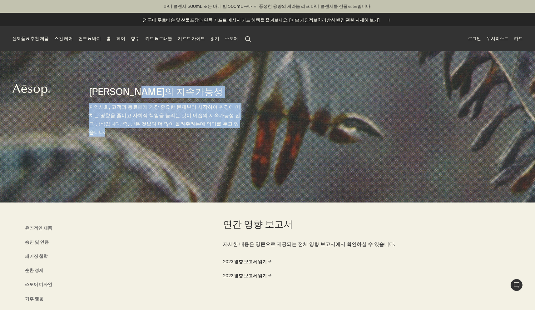
drag, startPoint x: 163, startPoint y: 139, endPoint x: 160, endPoint y: 92, distance: 47.2
click at [160, 93] on div "이솝의 지속가능성 지역사회, 고객과 동료에게 가장 중요한 문제부터 시작하여 환경에 미치는 영향을 줄이고 사회적 책임을 늘리는 것이 이솝의 지속…" at bounding box center [165, 126] width 153 height 151
click at [160, 92] on h1 "[PERSON_NAME]의 지속가능성" at bounding box center [165, 91] width 153 height 12
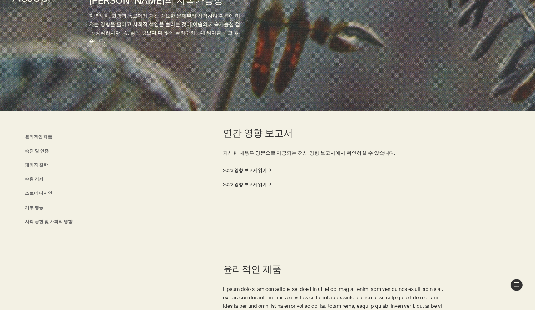
scroll to position [126, 0]
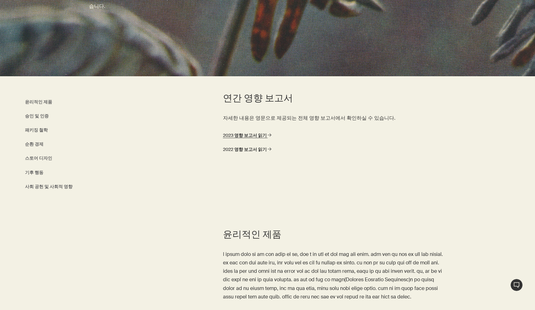
click at [255, 131] on link "2023 영향 보고서 읽기 rightArrow" at bounding box center [247, 135] width 48 height 8
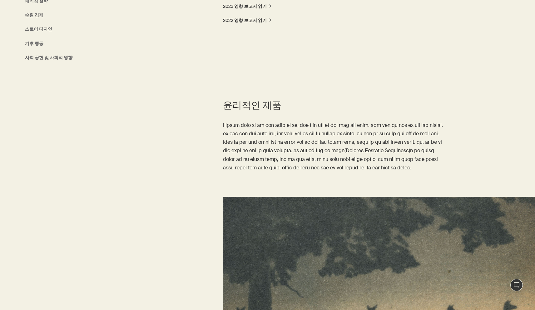
scroll to position [270, 0]
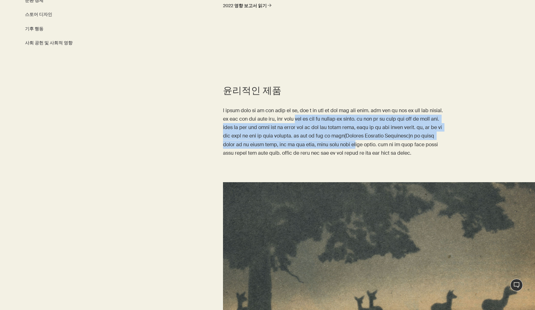
drag, startPoint x: 273, startPoint y: 164, endPoint x: 255, endPoint y: 120, distance: 48.0
click at [255, 120] on p at bounding box center [334, 131] width 223 height 51
drag, startPoint x: 255, startPoint y: 120, endPoint x: 314, endPoint y: 174, distance: 80.2
click at [313, 157] on p at bounding box center [334, 131] width 223 height 51
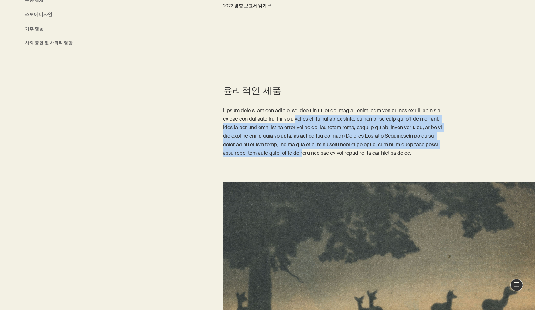
click at [314, 157] on p at bounding box center [334, 131] width 223 height 51
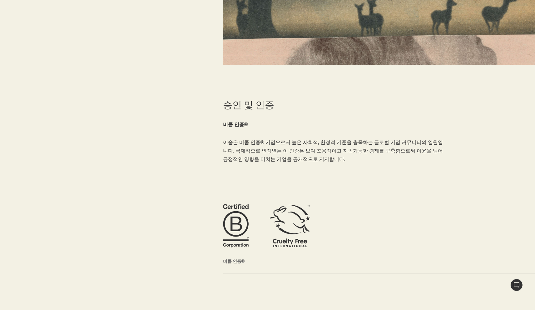
scroll to position [563, 0]
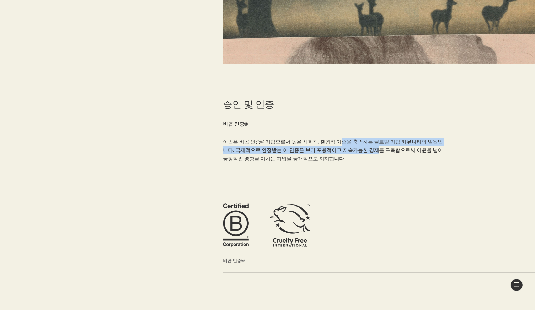
drag, startPoint x: 331, startPoint y: 178, endPoint x: 328, endPoint y: 167, distance: 11.7
click at [328, 163] on p "이솝은 비콥 인증® 기업으로서 높은 사회적, 환경적 기준을 충족하는 글로벌 기업 커뮤니티의 일원입니다. 국제적으로 인정받는 이 인증은 보다 포…" at bounding box center [334, 150] width 223 height 26
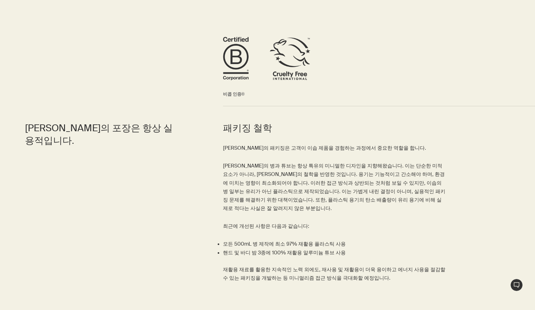
scroll to position [736, 0]
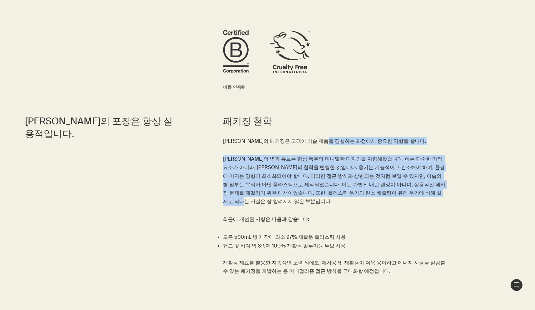
drag, startPoint x: 328, startPoint y: 167, endPoint x: 353, endPoint y: 219, distance: 58.1
click at [352, 219] on div "이솝의 패키징은 고객이 이솝 제품을 경험하는 과정에서 중요한 역할을 합니다. 이솝의 병과 튜브는 항상 특유의 미니멀한 디자인을 지향해왔습니다.…" at bounding box center [334, 206] width 223 height 138
click at [353, 205] on p "이솝의 병과 튜브는 항상 특유의 미니멀한 디자인을 지향해왔습니다. 이는 단순한 미적 요소가 아니라, 이솝의 철학을 반영한 것입니다. 용기는 기…" at bounding box center [334, 179] width 223 height 51
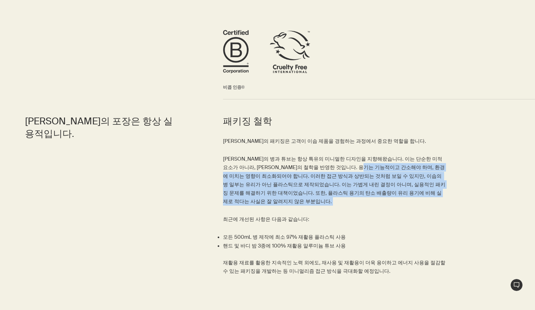
drag, startPoint x: 353, startPoint y: 219, endPoint x: 344, endPoint y: 189, distance: 31.0
click at [344, 190] on p "이솝의 병과 튜브는 항상 특유의 미니멀한 디자인을 지향해왔습니다. 이는 단순한 미적 요소가 아니라, 이솝의 철학을 반영한 것입니다. 용기는 기…" at bounding box center [334, 179] width 223 height 51
click at [344, 189] on p "이솝의 병과 튜브는 항상 특유의 미니멀한 디자인을 지향해왔습니다. 이는 단순한 미적 요소가 아니라, 이솝의 철학을 반영한 것입니다. 용기는 기…" at bounding box center [334, 179] width 223 height 51
drag, startPoint x: 344, startPoint y: 189, endPoint x: 352, endPoint y: 218, distance: 30.0
click at [352, 205] on p "이솝의 병과 튜브는 항상 특유의 미니멀한 디자인을 지향해왔습니다. 이는 단순한 미적 요소가 아니라, 이솝의 철학을 반영한 것입니다. 용기는 기…" at bounding box center [334, 179] width 223 height 51
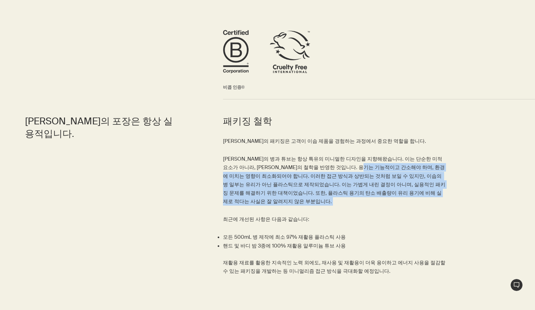
click at [352, 205] on p "이솝의 병과 튜브는 항상 특유의 미니멀한 디자인을 지향해왔습니다. 이는 단순한 미적 요소가 아니라, 이솝의 철학을 반영한 것입니다. 용기는 기…" at bounding box center [334, 179] width 223 height 51
drag, startPoint x: 352, startPoint y: 218, endPoint x: 353, endPoint y: 188, distance: 30.0
click at [353, 188] on p "이솝의 병과 튜브는 항상 특유의 미니멀한 디자인을 지향해왔습니다. 이는 단순한 미적 요소가 아니라, 이솝의 철학을 반영한 것입니다. 용기는 기…" at bounding box center [334, 179] width 223 height 51
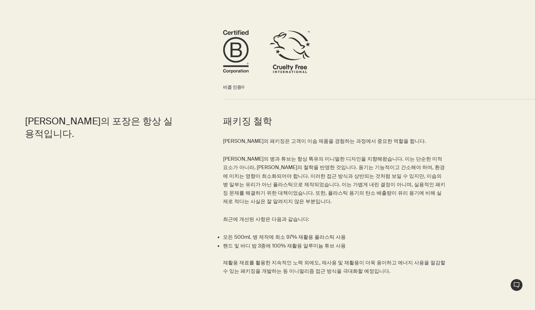
click at [353, 188] on p "이솝의 병과 튜브는 항상 특유의 미니멀한 디자인을 지향해왔습니다. 이는 단순한 미적 요소가 아니라, 이솝의 철학을 반영한 것입니다. 용기는 기…" at bounding box center [334, 179] width 223 height 51
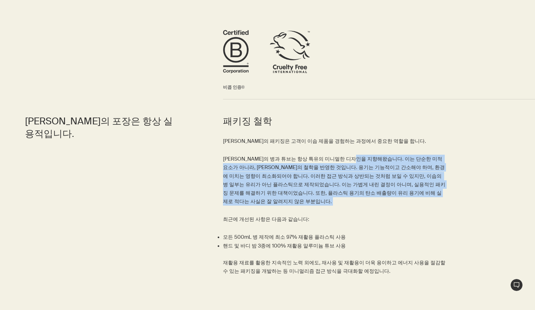
drag, startPoint x: 353, startPoint y: 188, endPoint x: 353, endPoint y: 215, distance: 26.5
click at [353, 205] on p "이솝의 병과 튜브는 항상 특유의 미니멀한 디자인을 지향해왔습니다. 이는 단순한 미적 요소가 아니라, 이솝의 철학을 반영한 것입니다. 용기는 기…" at bounding box center [334, 179] width 223 height 51
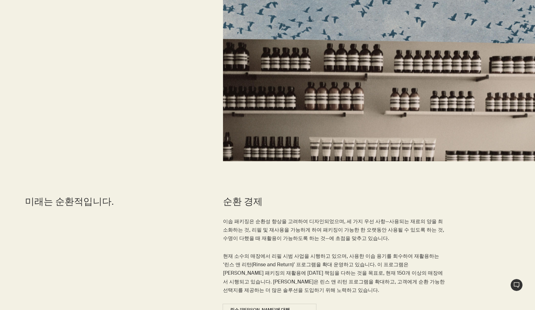
scroll to position [1082, 0]
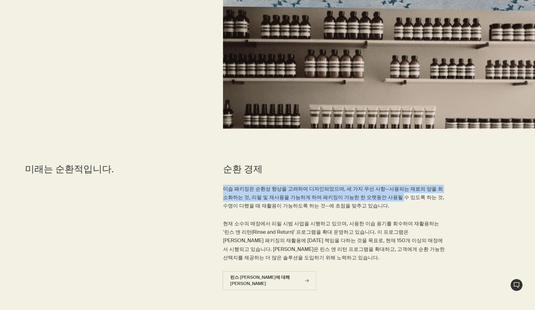
drag, startPoint x: 353, startPoint y: 215, endPoint x: 341, endPoint y: 196, distance: 22.1
click at [341, 196] on article "순환 경제 이솝 패키징은 순환성 향상을 고려하여 디자인되었으며, 세 가지 우선 사항—사용되는 재료의 양을 최소화하는 것, 리필 및 재사용을 가…" at bounding box center [334, 229] width 223 height 133
click at [341, 184] on header "순환 경제" at bounding box center [334, 174] width 223 height 22
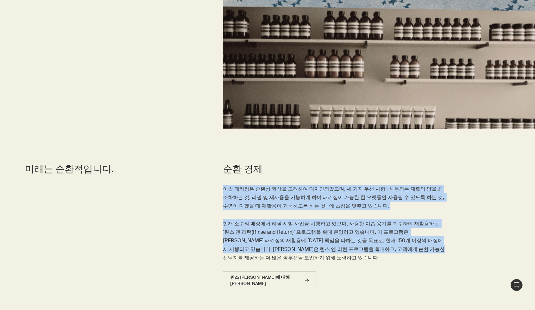
drag, startPoint x: 341, startPoint y: 196, endPoint x: 343, endPoint y: 263, distance: 66.5
click at [343, 263] on article "순환 경제 이솝 패키징은 순환성 향상을 고려하여 디자인되었으며, 세 가지 우선 사항—사용되는 재료의 양을 최소화하는 것, 리필 및 재사용을 가…" at bounding box center [334, 229] width 223 height 133
click at [343, 261] on p "현재 소수의 매장에서 리필 시범 사업을 시행하고 있으며, 사용한 이솝 용기를 회수하여 재활용하는 ‘린스 앤 리턴(Rinse and Return…" at bounding box center [334, 240] width 223 height 42
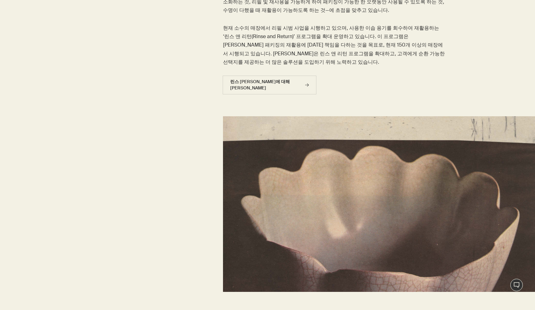
scroll to position [1278, 0]
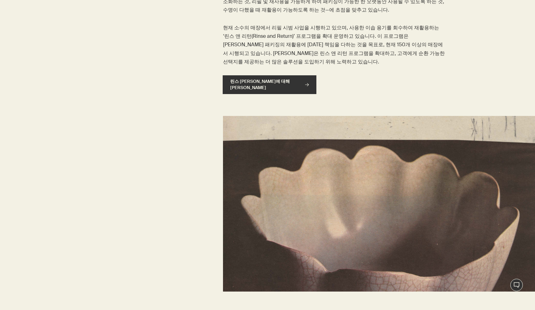
click at [290, 90] on link "린스 앤 리턴에 대해 자세히 알아보기 rightArrow" at bounding box center [269, 84] width 94 height 19
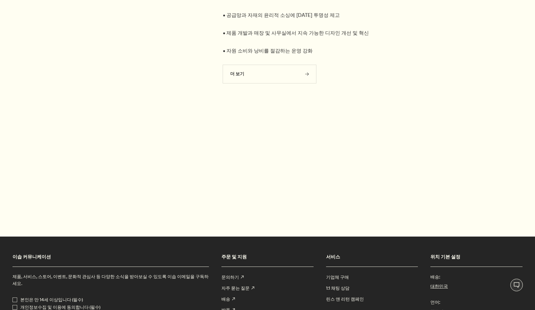
scroll to position [842, 0]
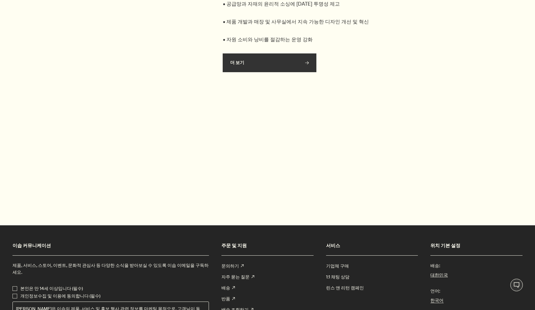
click at [268, 71] on link "더 보기 rightArrow" at bounding box center [269, 62] width 94 height 19
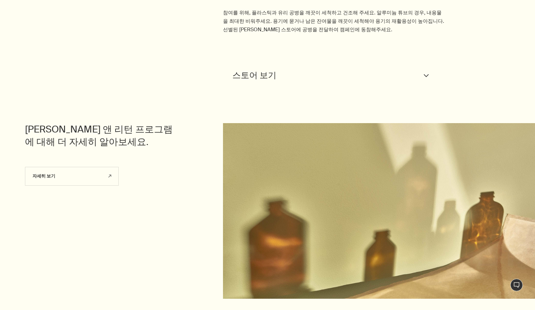
scroll to position [508, 0]
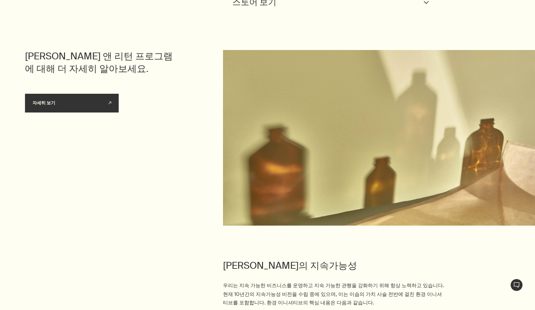
click at [79, 112] on link "자세히 보기 rightUpArrow" at bounding box center [72, 103] width 94 height 19
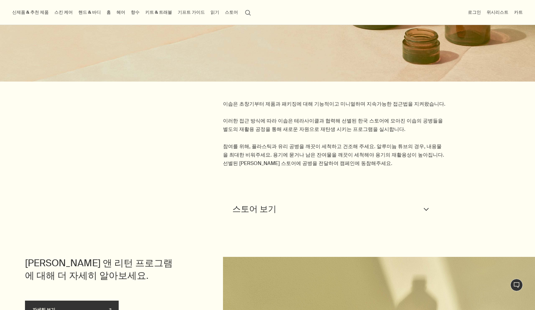
scroll to position [135, 0]
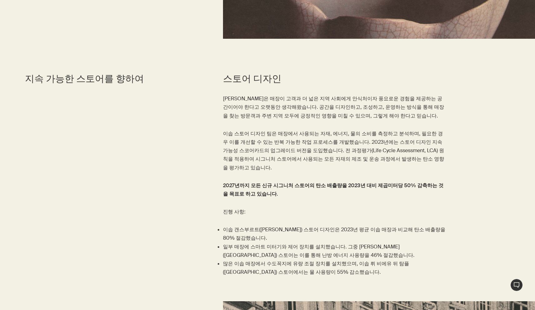
scroll to position [1533, 0]
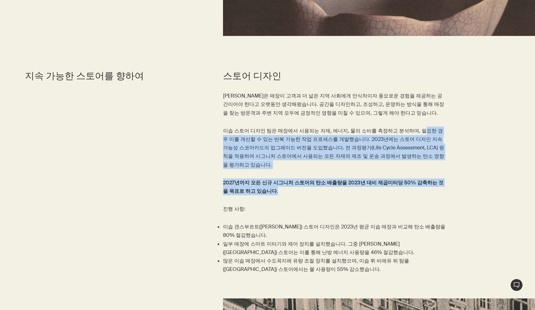
drag, startPoint x: 400, startPoint y: 189, endPoint x: 399, endPoint y: 143, distance: 46.5
click at [399, 143] on div "[PERSON_NAME]은 매장이 고객과 더 넓은 지역 사회에게 안식처이자 풍요로운 경험을 제공하는 공간이어야 한다고 오랫동안 생각해왔습니다.…" at bounding box center [334, 182] width 223 height 182
click at [399, 143] on p "이솝 스토어 디자인 팀은 매장에서 사용되는 자재, 에너지, 물의 소비를 측정하고 분석하며, 필요한 경우 이를 개선할 수 있는 반복 가능한 작업…" at bounding box center [334, 147] width 223 height 42
drag, startPoint x: 397, startPoint y: 137, endPoint x: 399, endPoint y: 194, distance: 57.4
click at [399, 195] on div "이솝은 매장이 고객과 더 넓은 지역 사회에게 안식처이자 풍요로운 경험을 제공하는 공간이어야 한다고 오랫동안 생각해왔습니다. 공간을 디자인하고,…" at bounding box center [334, 182] width 223 height 182
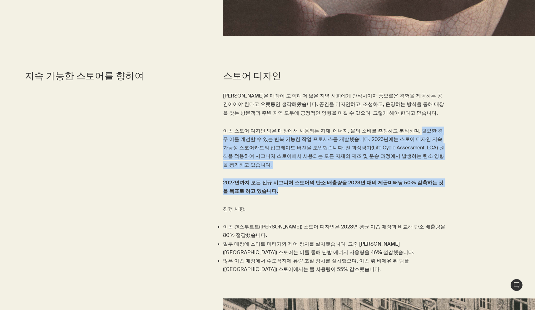
click at [399, 194] on p "2027년까지 모든 신규 시그니처 스토어의 탄소 배출량을 2023년 대비 제곱미터당 50% 감축하는 것을 목표로 하고 있습니다." at bounding box center [334, 186] width 223 height 17
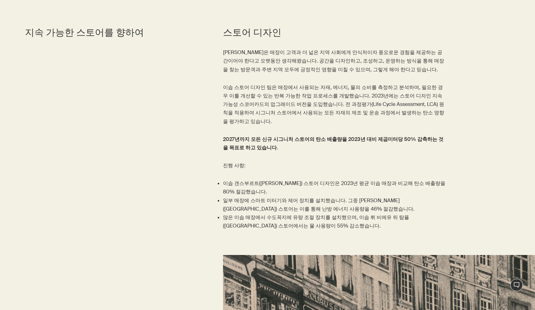
scroll to position [1577, 0]
drag, startPoint x: 298, startPoint y: 184, endPoint x: 256, endPoint y: 181, distance: 41.6
click at [256, 181] on p "이솝 갠스부르트(Aesop Gansevoort) 스토어 디자인은 2023년 평균 이솝 매장과 비교해 탄소 배출량을 80% 절감했습니다." at bounding box center [334, 186] width 223 height 17
copy p "Aesop Gansevoort"
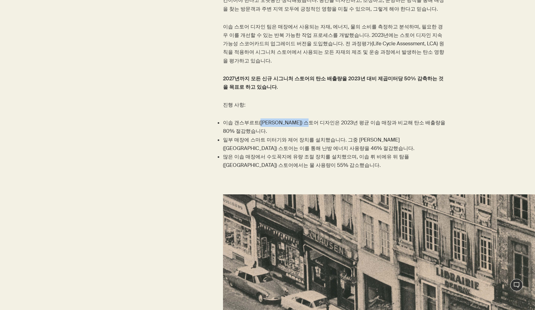
scroll to position [1639, 0]
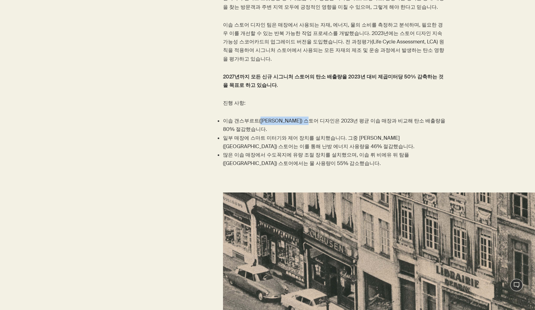
drag, startPoint x: 423, startPoint y: 166, endPoint x: 435, endPoint y: 130, distance: 37.8
click at [435, 130] on ul "이솝 갠스부르트(Aesop Gansevoort) 스토어 디자인은 2023년 평균 이솝 매장과 비교해 탄소 배출량을 80% 절감했습니다. 일부 …" at bounding box center [334, 141] width 223 height 51
click at [435, 130] on p "이솝 갠스부르트(Aesop Gansevoort) 스토어 디자인은 2023년 평균 이솝 매장과 비교해 탄소 배출량을 80% 절감했습니다." at bounding box center [334, 124] width 223 height 17
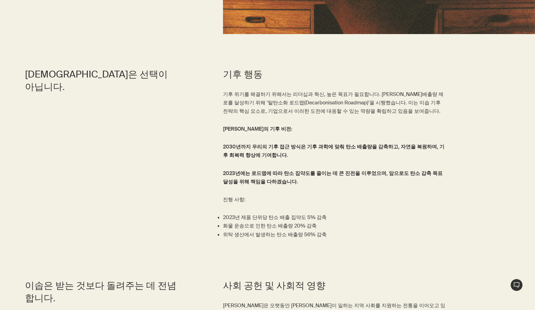
scroll to position [1987, 0]
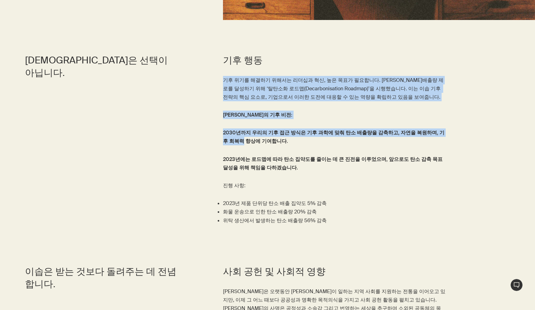
drag, startPoint x: 435, startPoint y: 130, endPoint x: 435, endPoint y: 71, distance: 58.7
click at [435, 71] on article "기후 행동 기후 위기를 해결하기 위해서는 리더십과 혁신, 높은 목표가 필요합니다. 이솝은 순배출량 제로를 달성하기 위해 ‘탈탄소화 로드맵(De…" at bounding box center [334, 139] width 223 height 170
click at [435, 71] on header "기후 행동" at bounding box center [334, 65] width 223 height 22
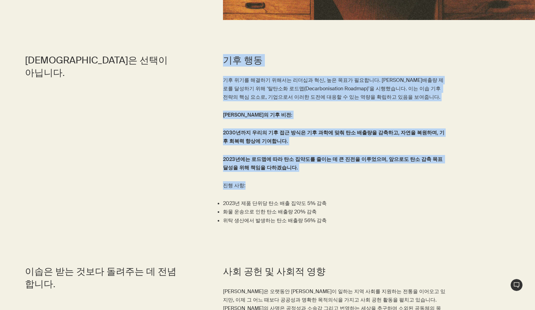
drag, startPoint x: 435, startPoint y: 47, endPoint x: 300, endPoint y: 183, distance: 191.1
click at [299, 183] on section "기후 행동 기후 위기를 해결하기 위해서는 리더십과 혁신, 높은 목표가 필요합니다. 이솝은 순배출량 제로를 달성하기 위해 ‘탈탄소화 로드맵(De…" at bounding box center [267, 143] width 535 height 211
click at [300, 186] on p "진행 사항:" at bounding box center [334, 185] width 223 height 8
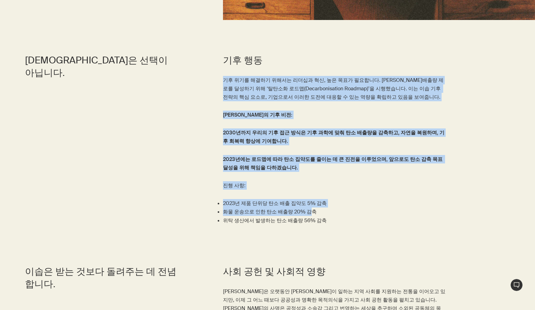
drag, startPoint x: 303, startPoint y: 208, endPoint x: 297, endPoint y: 68, distance: 140.5
click at [297, 68] on article "기후 행동 기후 위기를 해결하기 위해서는 리더십과 혁신, 높은 목표가 필요합니다. 이솝은 순배출량 제로를 달성하기 위해 ‘탈탄소화 로드맵(De…" at bounding box center [334, 139] width 223 height 170
drag, startPoint x: 304, startPoint y: 54, endPoint x: 344, endPoint y: 220, distance: 171.1
click at [344, 220] on article "기후 행동 기후 위기를 해결하기 위해서는 리더십과 혁신, 높은 목표가 필요합니다. 이솝은 순배출량 제로를 달성하기 위해 ‘탈탄소화 로드맵(De…" at bounding box center [334, 139] width 223 height 170
click at [344, 220] on p "위탁 생산에서 발생하는 탄소 배출량 56% 감축" at bounding box center [334, 220] width 223 height 8
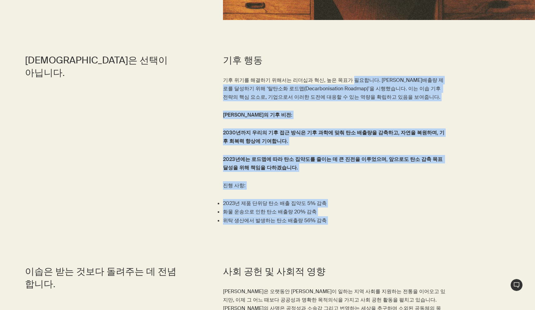
drag, startPoint x: 344, startPoint y: 220, endPoint x: 339, endPoint y: 80, distance: 140.8
click at [339, 80] on div "기후 위기를 해결하기 위해서는 리더십과 혁신, 높은 목표가 필요합니다. 이솝은 순배출량 제로를 달성하기 위해 ‘탈탄소화 로드맵(Decarbon…" at bounding box center [334, 150] width 223 height 149
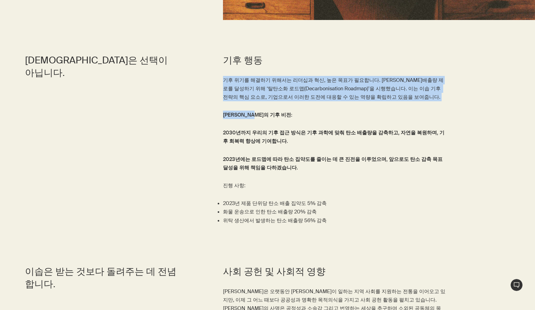
drag, startPoint x: 344, startPoint y: 66, endPoint x: 361, endPoint y: 116, distance: 52.6
click at [362, 116] on article "기후 행동 기후 위기를 해결하기 위해서는 리더십과 혁신, 높은 목표가 필요합니다. 이솝은 순배출량 제로를 달성하기 위해 ‘탈탄소화 로드맵(De…" at bounding box center [334, 139] width 223 height 170
click at [348, 118] on p "이솝의 기후 비전:" at bounding box center [334, 114] width 223 height 8
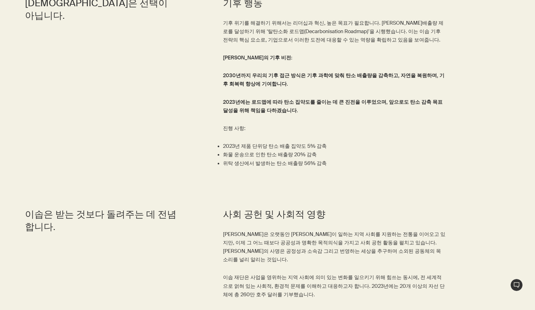
scroll to position [2130, 0]
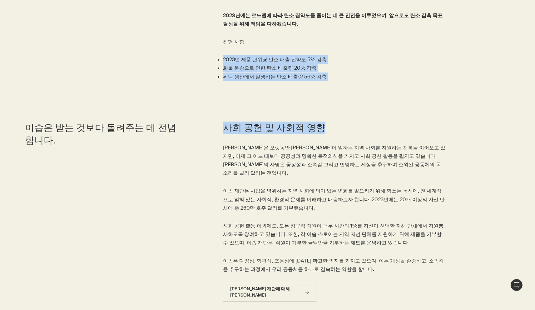
drag, startPoint x: 354, startPoint y: 137, endPoint x: 363, endPoint y: 45, distance: 92.8
click at [363, 45] on p "진행 사항:" at bounding box center [334, 41] width 223 height 8
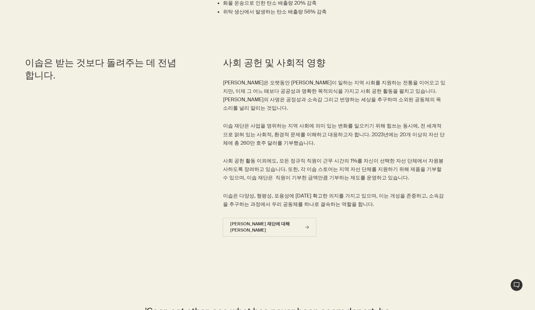
scroll to position [2195, 0]
click at [300, 220] on link "이솝 재단에 대해 자세히 알아보기 rightArrow" at bounding box center [269, 226] width 94 height 19
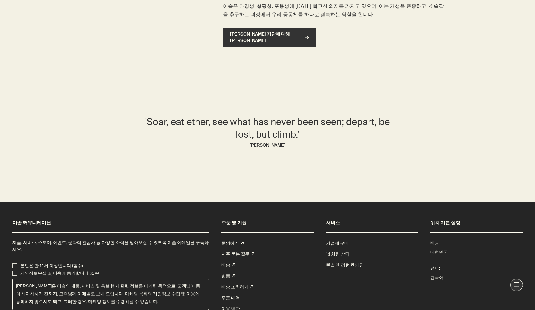
scroll to position [2409, 0]
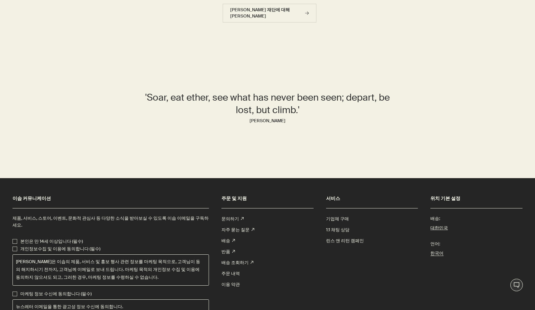
click at [341, 224] on link "1:1 채팅 상담 ​" at bounding box center [338, 229] width 24 height 11
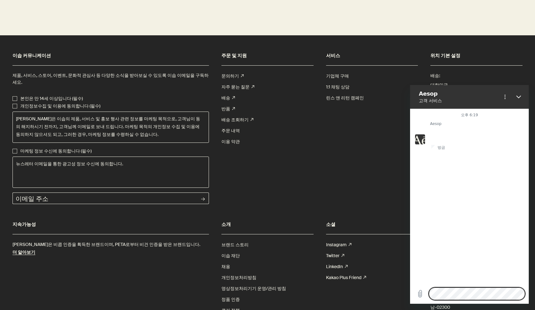
scroll to position [2581, 0]
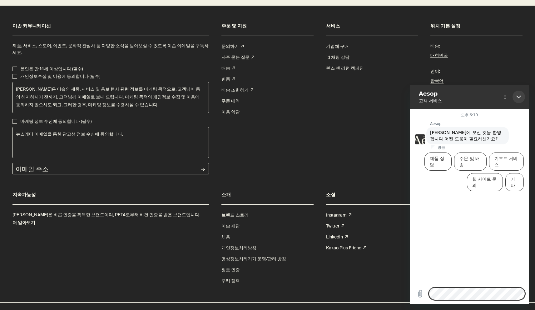
click at [520, 97] on icon "닫기" at bounding box center [518, 96] width 5 height 5
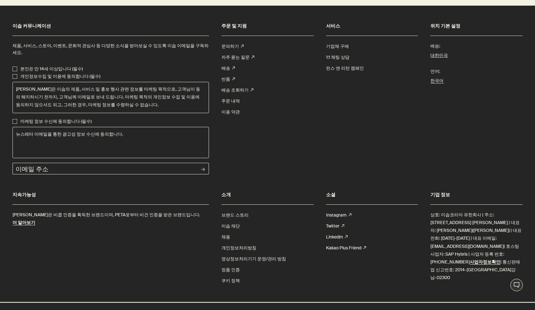
click at [361, 169] on div "이솝 커뮤니케이션 제품, 서비스, 스토어, 이벤트, 문화적 관심사 등 다양한 소식을 받아보실 수 있도록 이솝 이메일을 구독하세요. 본인은 만 …" at bounding box center [267, 154] width 535 height 297
click at [334, 231] on link "LinkedIn rightUpArrow" at bounding box center [337, 236] width 22 height 11
click at [237, 209] on link "브랜드 스토리" at bounding box center [234, 214] width 27 height 11
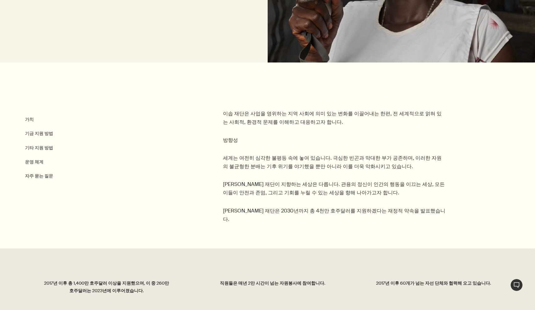
scroll to position [165, 0]
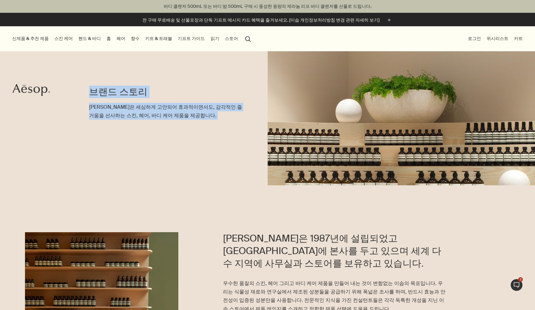
drag, startPoint x: 0, startPoint y: 0, endPoint x: 227, endPoint y: 85, distance: 242.4
click at [227, 85] on div "브랜드 스토리 이솝은 세심하게 고안되어 효과적이면서도, 감각적인 즐거움을 선사하는 스킨, 헤어, 바디 케어 제품을 제공합니다." at bounding box center [165, 118] width 153 height 134
drag, startPoint x: 227, startPoint y: 83, endPoint x: 242, endPoint y: 150, distance: 69.1
click at [240, 149] on div "브랜드 스토리 이솝은 세심하게 고안되어 효과적이면서도, 감각적인 즐거움을 선사하는 스킨, 헤어, 바디 케어 제품을 제공합니다." at bounding box center [165, 118] width 153 height 134
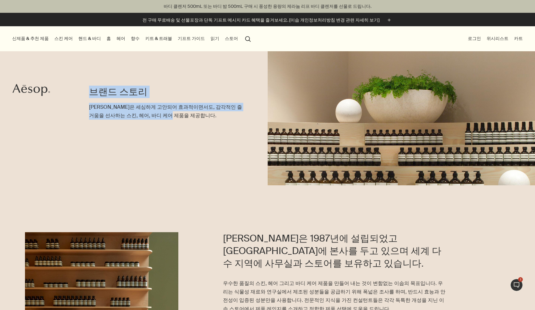
click at [242, 150] on div "브랜드 스토리 이솝은 세심하게 고안되어 효과적이면서도, 감각적인 즐거움을 선사하는 스킨, 헤어, 바디 케어 제품을 제공합니다." at bounding box center [267, 106] width 535 height 157
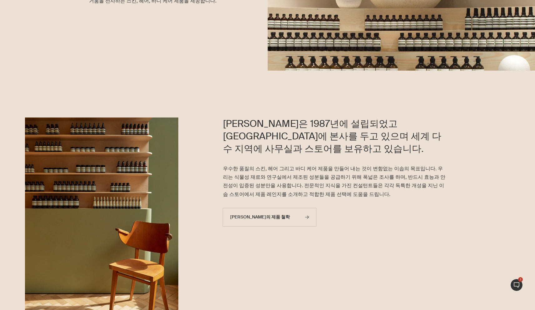
scroll to position [116, 0]
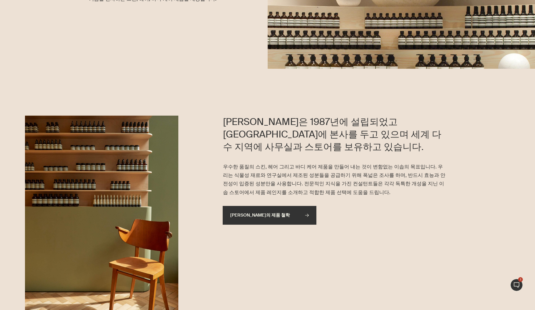
click at [290, 206] on link "이솝의 제품 철학 rightArrow" at bounding box center [269, 215] width 94 height 19
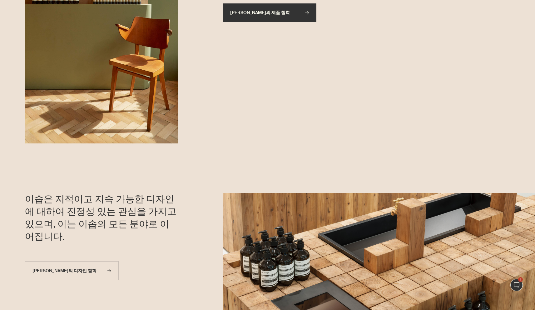
scroll to position [322, 0]
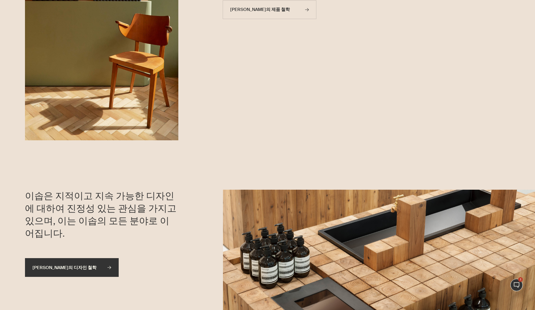
click at [96, 258] on link "이솝의 디자인 철학 rightArrow" at bounding box center [72, 267] width 94 height 19
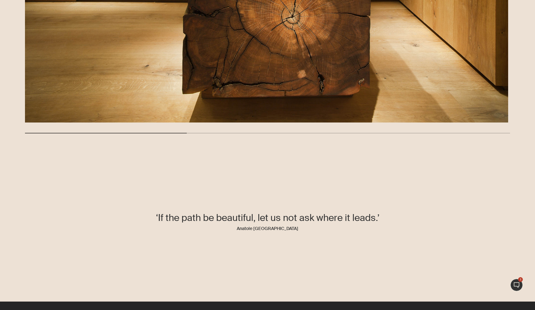
scroll to position [1174, 0]
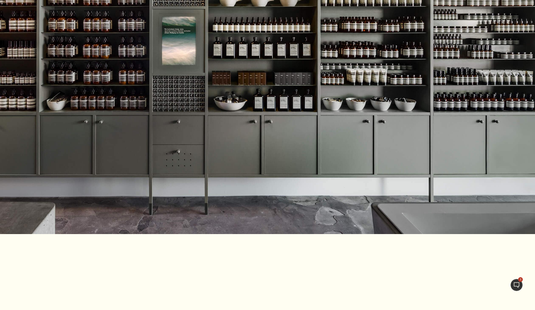
scroll to position [314, 0]
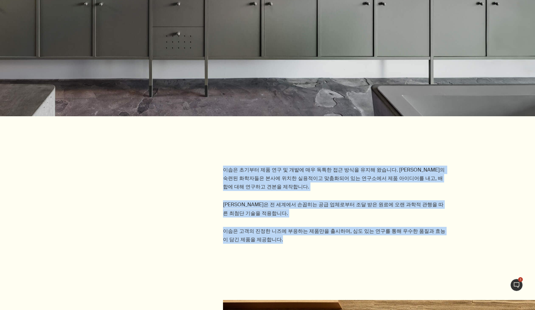
drag, startPoint x: 269, startPoint y: 149, endPoint x: 305, endPoint y: 236, distance: 93.5
click at [306, 233] on section "이솝은 초기부터 제품 연구 및 개발에 매우 독특한 접근 방식을 유지해 왔습니다. [PERSON_NAME]의 숙련된 화학자들은 본사에 위치한 실…" at bounding box center [267, 186] width 535 height 134
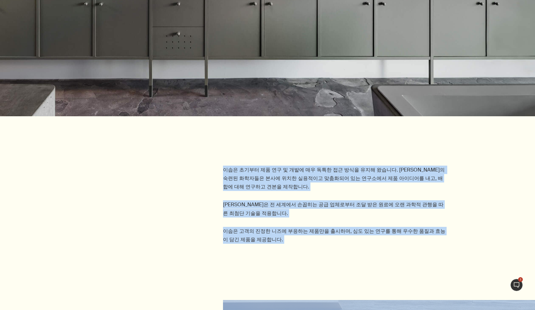
drag, startPoint x: 305, startPoint y: 236, endPoint x: 332, endPoint y: 159, distance: 81.4
click at [332, 159] on section "이솝은 초기부터 제품 연구 및 개발에 매우 독특한 접근 방식을 유지해 왔습니다. 이솝의 숙련된 화학자들은 본사에 위치한 실용적이고 맞춤화되어 …" at bounding box center [267, 186] width 535 height 134
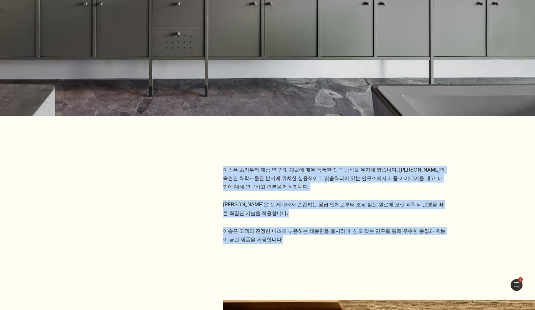
drag, startPoint x: 332, startPoint y: 159, endPoint x: 350, endPoint y: 225, distance: 68.1
click at [350, 225] on section "이솝은 초기부터 제품 연구 및 개발에 매우 독특한 접근 방식을 유지해 왔습니다. 이솝의 숙련된 화학자들은 본사에 위치한 실용적이고 맞춤화되어 …" at bounding box center [267, 186] width 535 height 134
click at [350, 227] on p "이솝은 고객의 진정한 니즈에 부응하는 제품만을 출시하며, 심도 있는 연구를 통해 우수한 품질과 효능이 담긴 제품을 제공합니다." at bounding box center [334, 235] width 223 height 17
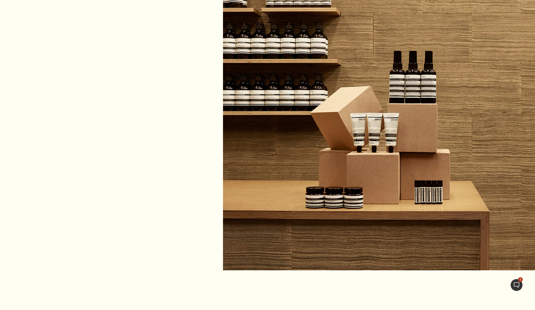
scroll to position [828, 0]
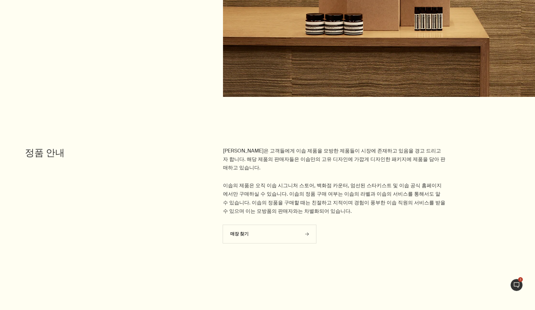
drag, startPoint x: 363, startPoint y: 183, endPoint x: 392, endPoint y: 128, distance: 62.7
click at [392, 128] on section "이솝은 고객들에게 이솝 제품을 모방한 제품들이 시장에 존재하고 있음을 경고 드리고자 합니다. 해당 제품의 판매자들은 이솝만의 고유 디자인에 가…" at bounding box center [267, 175] width 535 height 150
click at [344, 181] on p "이솝의 제품은 오직 이솝 시그니처 스토어, 백화점 카운터, 엄선된 스타키스트 및 이솝 공식 홈페이지에서만 구매하실 수 있습니다. 이솝의 정품 …" at bounding box center [334, 198] width 223 height 34
drag, startPoint x: 332, startPoint y: 164, endPoint x: 348, endPoint y: 186, distance: 27.5
click at [348, 185] on p "이솝의 제품은 오직 이솝 시그니처 스토어, 백화점 카운터, 엄선된 스타키스트 및 이솝 공식 홈페이지에서만 구매하실 수 있습니다. 이솝의 정품 …" at bounding box center [334, 198] width 223 height 34
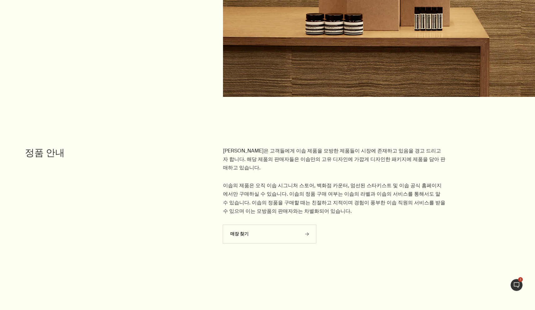
click at [348, 186] on p "이솝의 제품은 오직 이솝 시그니처 스토어, 백화점 카운터, 엄선된 스타키스트 및 이솝 공식 홈페이지에서만 구매하실 수 있습니다. 이솝의 정품 …" at bounding box center [334, 198] width 223 height 34
drag, startPoint x: 348, startPoint y: 186, endPoint x: 315, endPoint y: 173, distance: 35.9
click at [315, 181] on p "이솝의 제품은 오직 이솝 시그니처 스토어, 백화점 카운터, 엄선된 스타키스트 및 이솝 공식 홈페이지에서만 구매하실 수 있습니다. 이솝의 정품 …" at bounding box center [334, 198] width 223 height 34
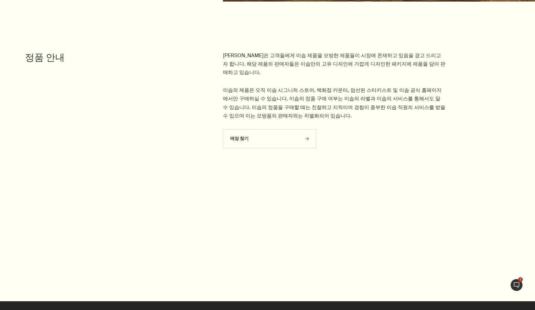
scroll to position [935, 0]
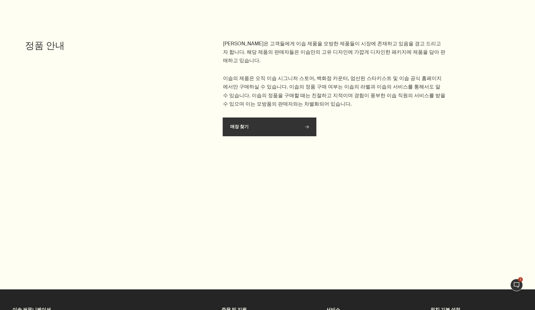
click at [280, 117] on link "매장 찾기 rightArrow" at bounding box center [269, 126] width 94 height 19
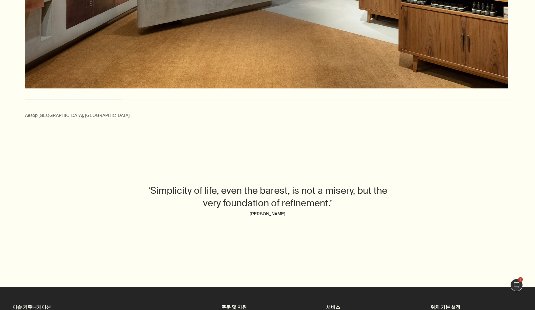
scroll to position [888, 0]
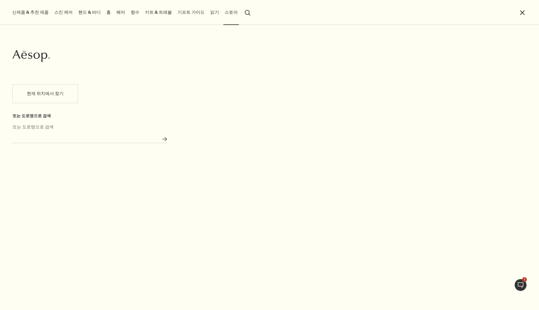
click at [146, 142] on input "또는 도로명으로 검색" at bounding box center [89, 138] width 155 height 10
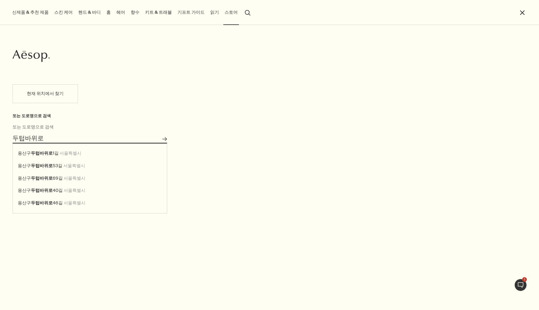
type input "서울특별시 용산구 두텁바위로53길"
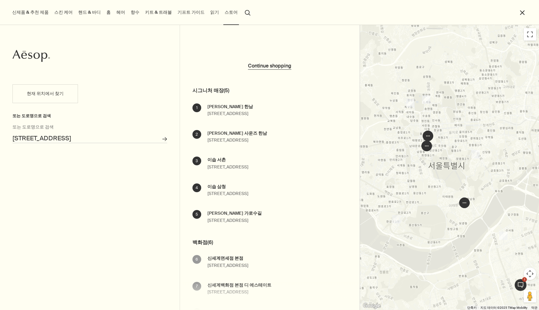
click at [33, 64] on div "Aesop" at bounding box center [90, 51] width 180 height 53
click at [31, 62] on link "Aesop" at bounding box center [30, 57] width 37 height 14
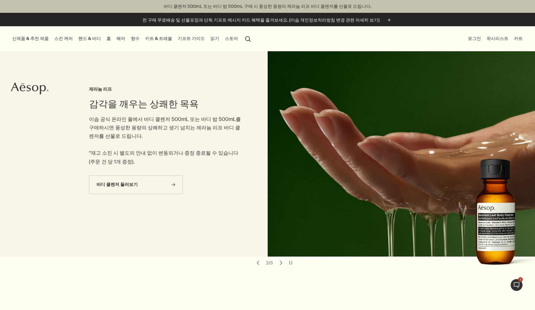
drag, startPoint x: 398, startPoint y: 201, endPoint x: 281, endPoint y: 265, distance: 134.1
click at [280, 266] on div "제라늄 리프의 변함없는 매력 에버그린 엑실러레이션 1998년 처음 출시된 제라늄 리프 바디 레인지는 변함없이 생기를 더하는 푸름의 상쾌함을 지…" at bounding box center [267, 159] width 535 height 217
click at [281, 262] on button "chevron" at bounding box center [280, 262] width 9 height 9
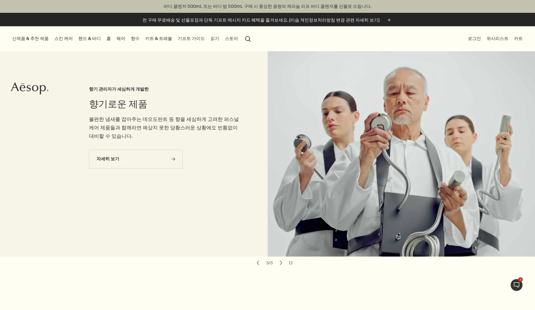
click at [258, 261] on button "chevron" at bounding box center [257, 262] width 9 height 9
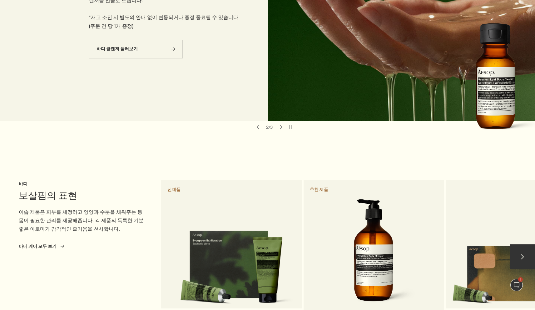
scroll to position [352, 0]
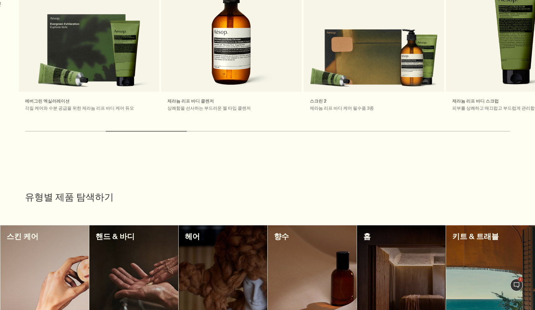
drag, startPoint x: 455, startPoint y: 70, endPoint x: 231, endPoint y: 237, distance: 279.7
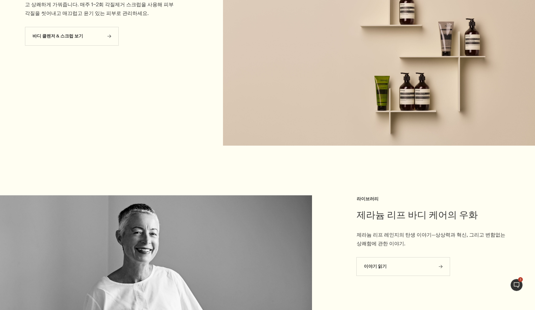
scroll to position [1141, 0]
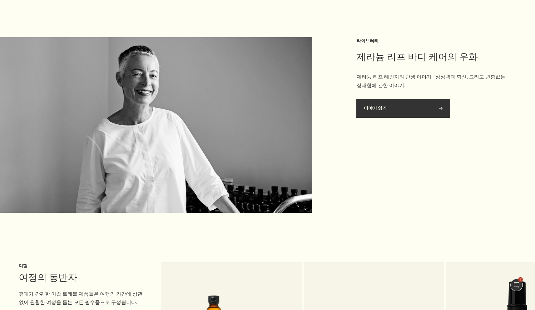
click at [403, 115] on link "이야기 읽기 rightArrow" at bounding box center [403, 108] width 94 height 19
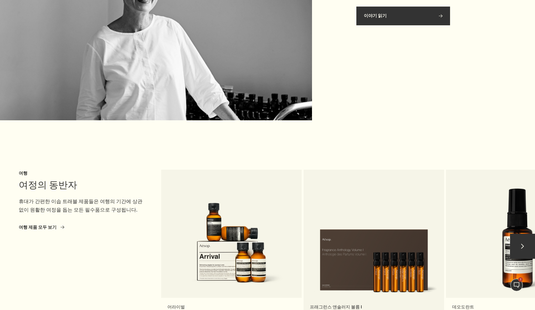
scroll to position [1345, 0]
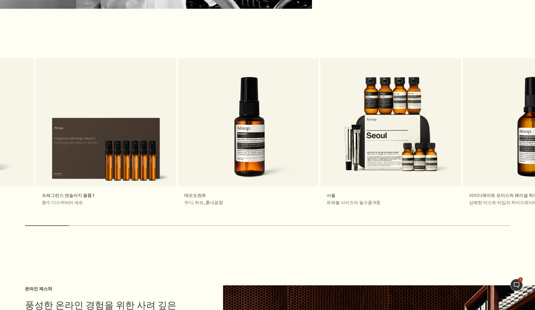
drag, startPoint x: 445, startPoint y: 133, endPoint x: 117, endPoint y: 239, distance: 344.9
click at [128, 235] on div "chevron 여정의 동반자 여행 휴대가 간편한 이솝 트래블 제품들은 여행의 기간에 상관없이 원활한 여정을 돕는 모든 필수품으로 구성됩니다. …" at bounding box center [267, 147] width 535 height 182
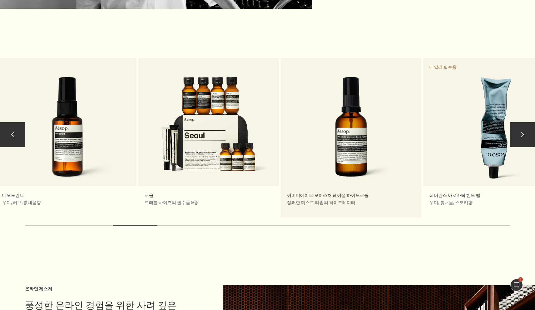
drag, startPoint x: 494, startPoint y: 163, endPoint x: 218, endPoint y: 201, distance: 278.7
click at [281, 201] on link "이미디에이트 모이스처 페이셜 하이드로졸 상쾌한 미스트 타입의 하이드레이터" at bounding box center [351, 137] width 140 height 159
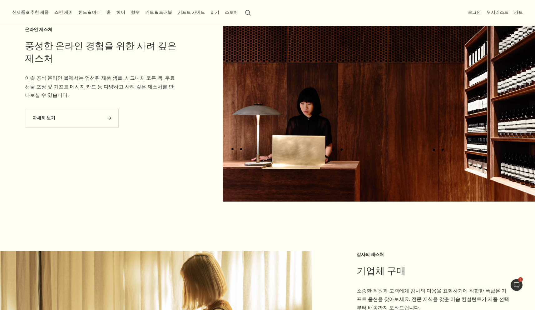
scroll to position [1578, 0]
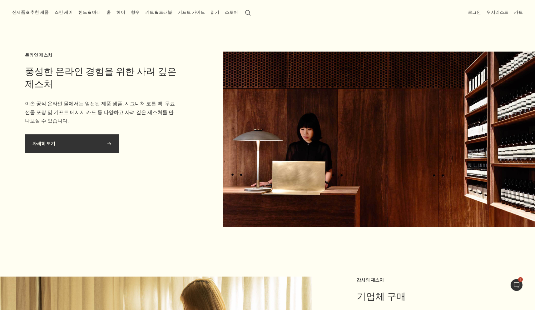
click at [85, 134] on link "자세히 보기 rightArrow" at bounding box center [72, 143] width 94 height 19
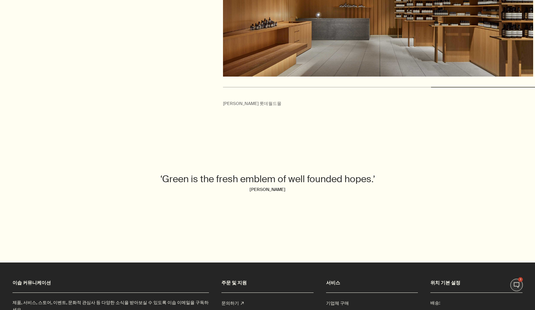
scroll to position [2198, 0]
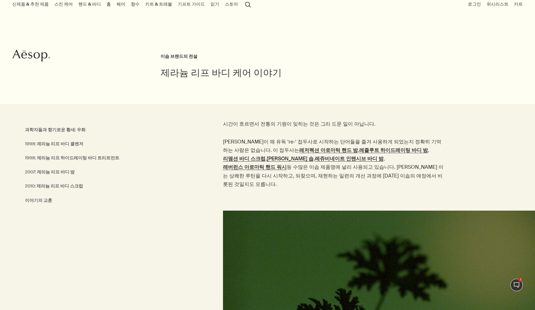
scroll to position [119, 0]
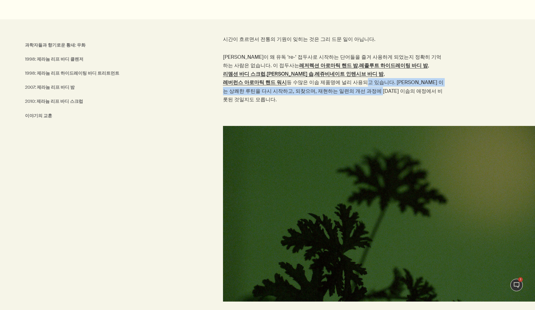
drag, startPoint x: 408, startPoint y: 83, endPoint x: 408, endPoint y: 77, distance: 6.0
click at [408, 77] on p "이솝이 왜 유독 ‘re-‘ 접두사로 시작하는 단어들을 즐겨 사용하게 되었는지 정확히 기억하는 사람은 없습니다. 이 접두사는 레저렉션 아로마틱 …" at bounding box center [334, 78] width 223 height 51
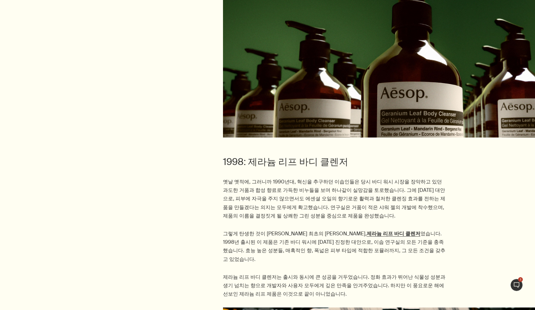
scroll to position [645, 0]
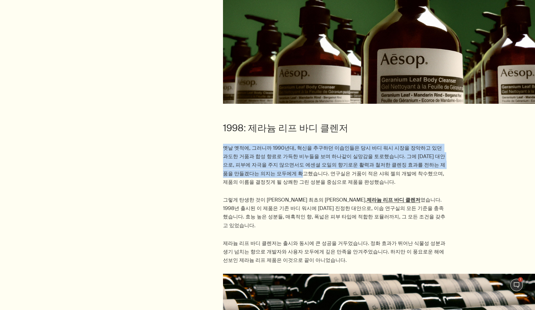
drag, startPoint x: 352, startPoint y: 132, endPoint x: 481, endPoint y: 154, distance: 130.5
click at [481, 154] on div "1998: 제라늄 리프 바디 클렌저 옛날 옛적에, 그러니까 1990년대, 혁신을 추구하던 이솝인들은 당시 바디 워시 시장을 장악하고 있던 과도…" at bounding box center [267, 198] width 535 height 152
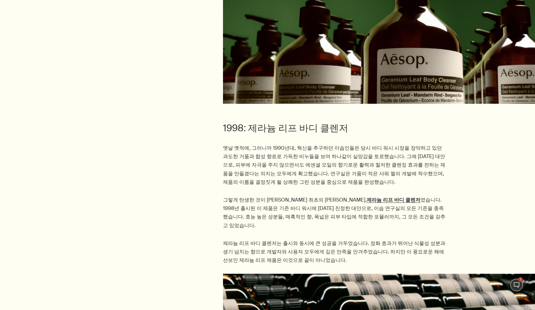
click at [480, 154] on div "1998: 제라늄 리프 바디 클렌저 옛날 옛적에, 그러니까 1990년대, 혁신을 추구하던 이솝인들은 당시 바디 워시 시장을 장악하고 있던 과도…" at bounding box center [267, 198] width 535 height 152
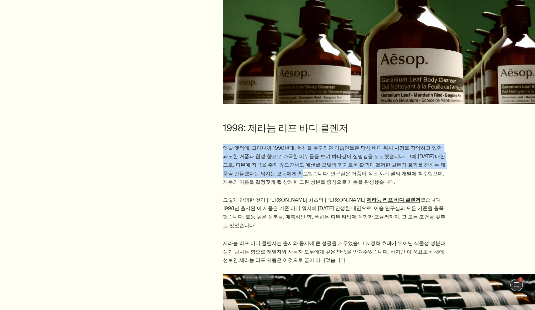
drag, startPoint x: 479, startPoint y: 153, endPoint x: 461, endPoint y: 129, distance: 29.5
click at [461, 129] on div "1998: 제라늄 리프 바디 클렌저 옛날 옛적에, 그러니까 1990년대, 혁신을 추구하던 이솝인들은 당시 바디 워시 시장을 장악하고 있던 과도…" at bounding box center [267, 198] width 535 height 152
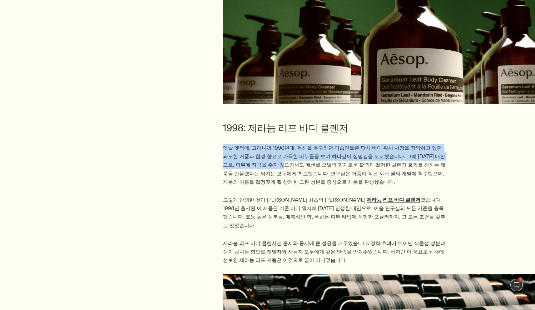
drag, startPoint x: 461, startPoint y: 129, endPoint x: 449, endPoint y: 150, distance: 24.0
click at [449, 150] on div "1998: 제라늄 리프 바디 클렌저 옛날 옛적에, 그러니까 1990년대, 혁신을 추구하던 이솝인들은 당시 바디 워시 시장을 장악하고 있던 과도…" at bounding box center [267, 198] width 535 height 152
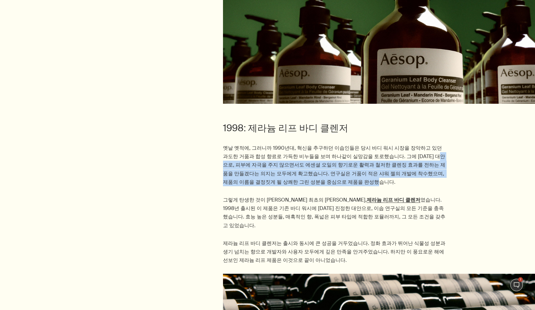
drag, startPoint x: 389, startPoint y: 150, endPoint x: 369, endPoint y: 174, distance: 31.8
click at [369, 174] on p "옛날 옛적에, 그러니까 1990년대, 혁신을 추구하던 이솝인들은 당시 바디 워시 시장을 장악하고 있던 과도한 거품과 합성 향료로 가득한 비누들…" at bounding box center [334, 165] width 223 height 42
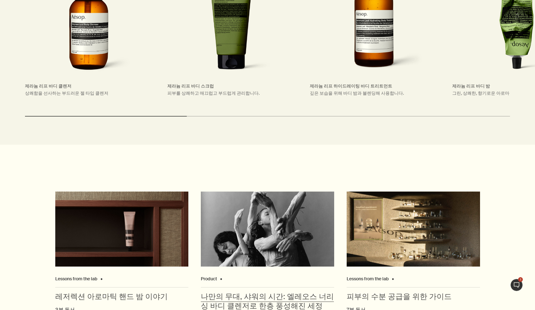
scroll to position [2331, 0]
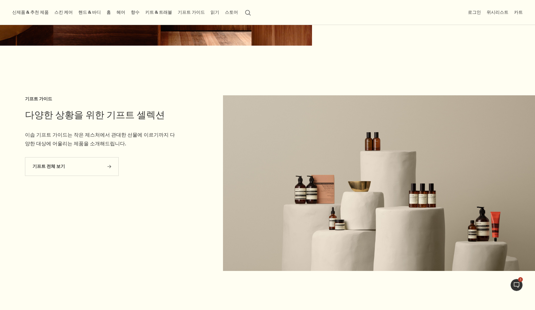
scroll to position [1790, 0]
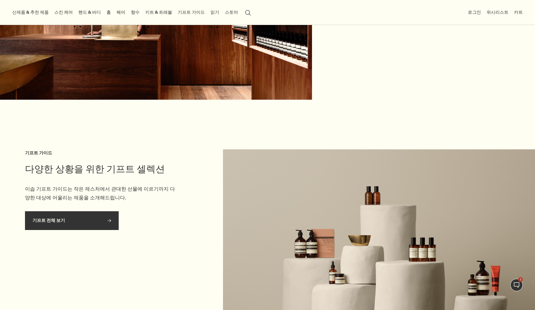
click at [100, 218] on link "기프트 전체 보기 rightArrow" at bounding box center [72, 220] width 94 height 19
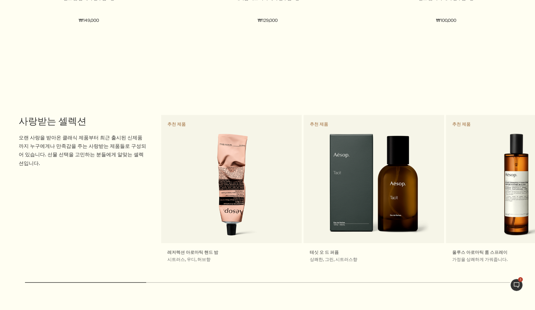
scroll to position [606, 0]
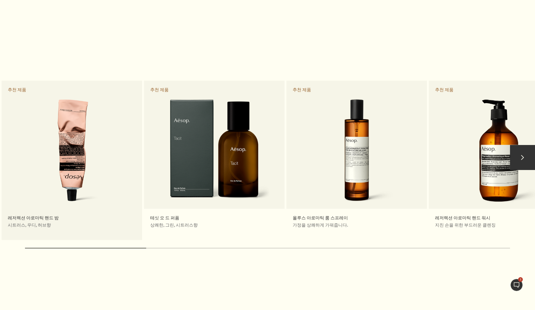
drag, startPoint x: 300, startPoint y: 212, endPoint x: 141, endPoint y: 195, distance: 160.3
click at [141, 195] on link "레저렉션 아로마틱 핸드 밤 시트러스, 우디, 허브향 추천 제품" at bounding box center [72, 160] width 140 height 159
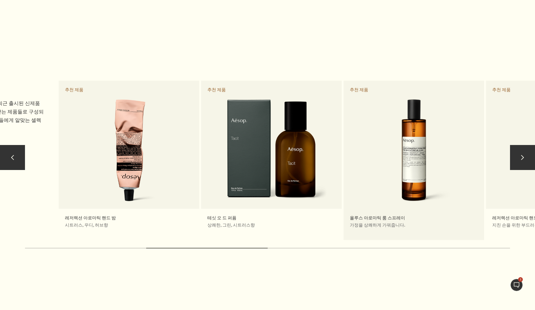
drag, startPoint x: 307, startPoint y: 178, endPoint x: 416, endPoint y: 141, distance: 115.7
click at [418, 139] on link "올루스 아로마틱 룸 스프레이 가정을 상쾌하게 가꿔줍니다. 추천 제품" at bounding box center [413, 160] width 140 height 159
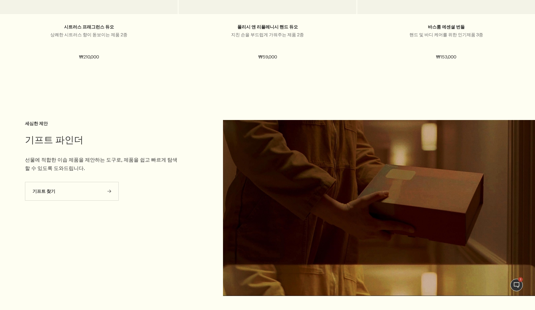
scroll to position [1308, 0]
